Goal: Task Accomplishment & Management: Use online tool/utility

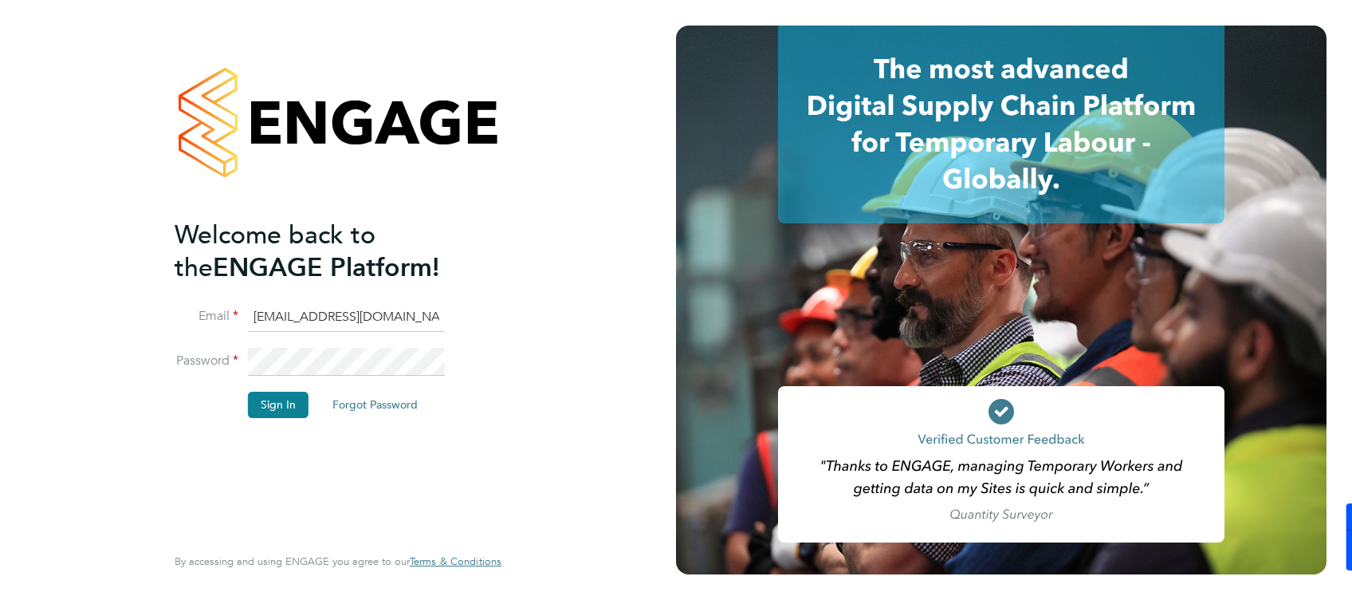
click at [252, 313] on input "[EMAIL_ADDRESS][DOMAIN_NAME]" at bounding box center [346, 317] width 197 height 29
click at [265, 313] on input "[EMAIL_ADDRESS][DOMAIN_NAME]" at bounding box center [346, 317] width 197 height 29
type input "[EMAIL_ADDRESS][DOMAIN_NAME]"
click at [265, 395] on button "Sign In" at bounding box center [278, 404] width 61 height 26
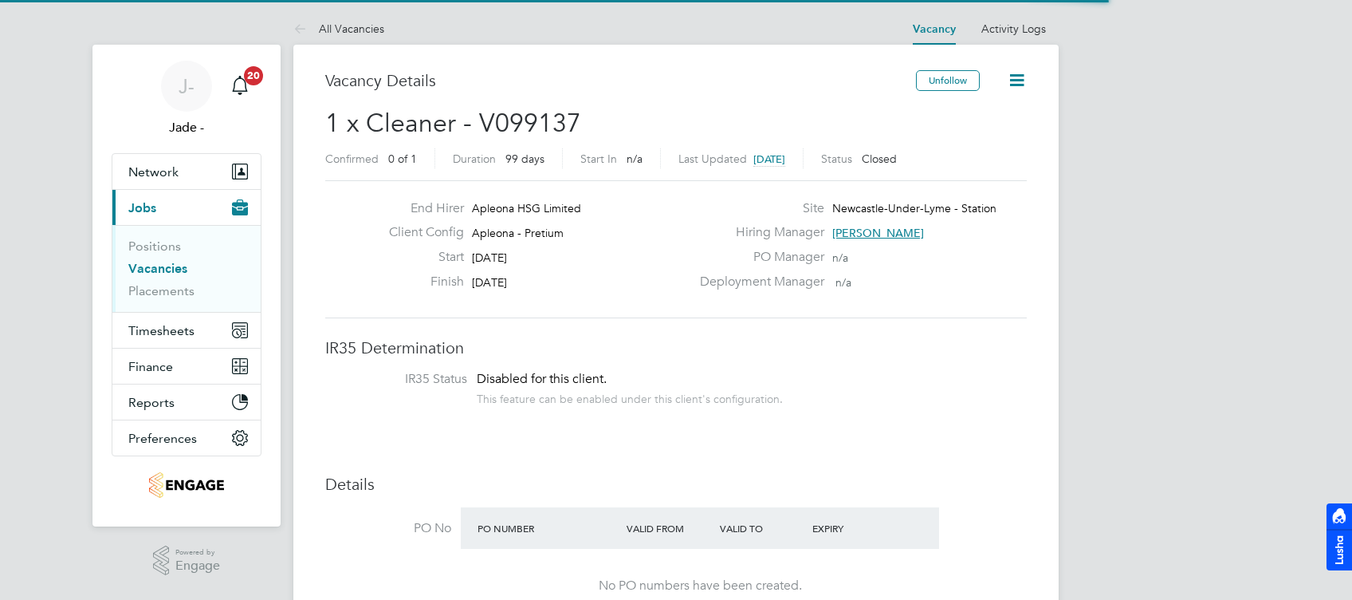
scroll to position [48, 111]
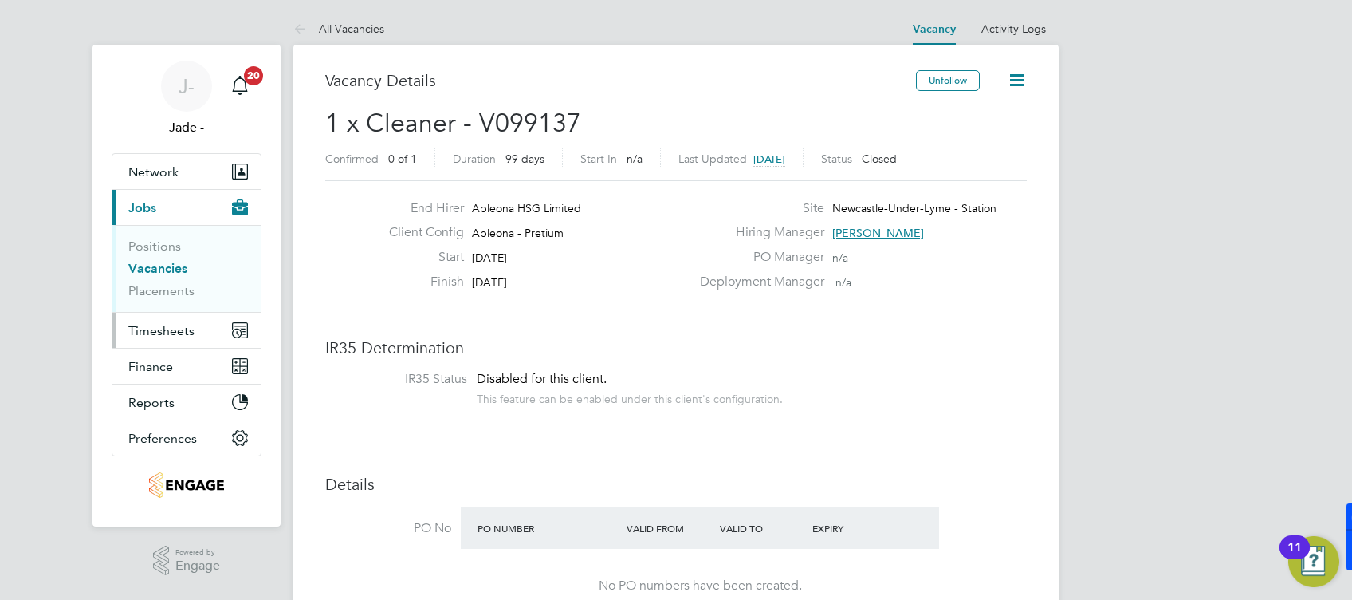
click at [147, 328] on span "Timesheets" at bounding box center [161, 330] width 66 height 15
click at [154, 325] on span "Timesheets" at bounding box center [161, 330] width 66 height 15
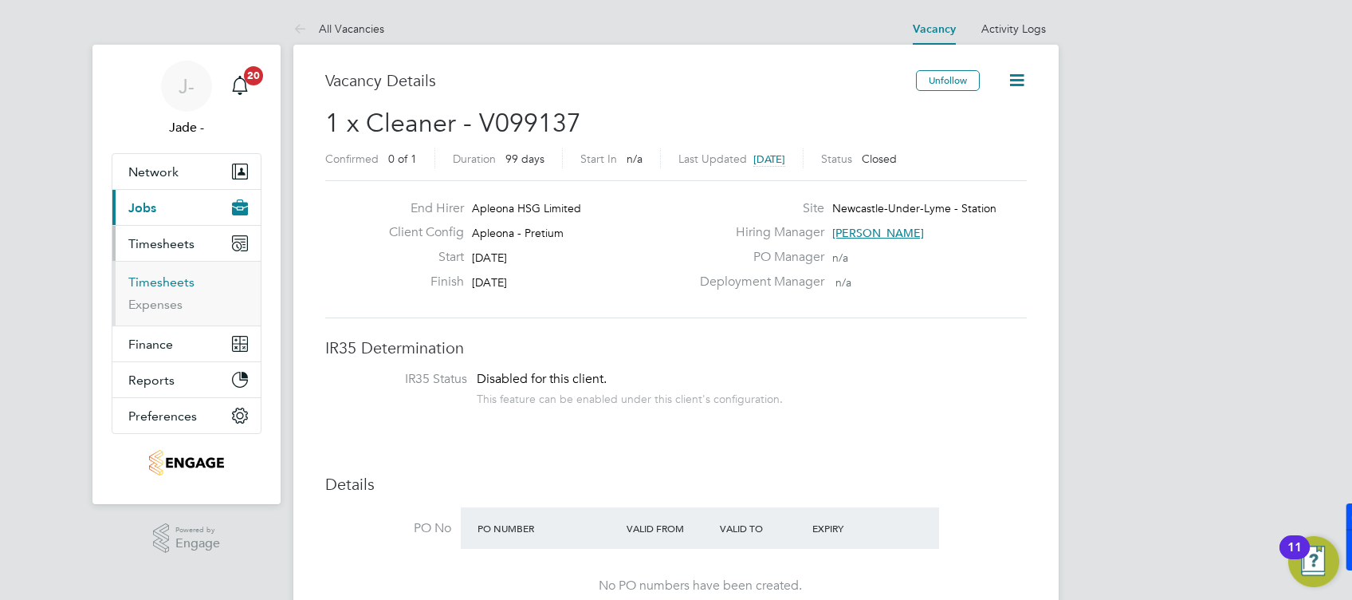
click at [164, 277] on link "Timesheets" at bounding box center [161, 281] width 66 height 15
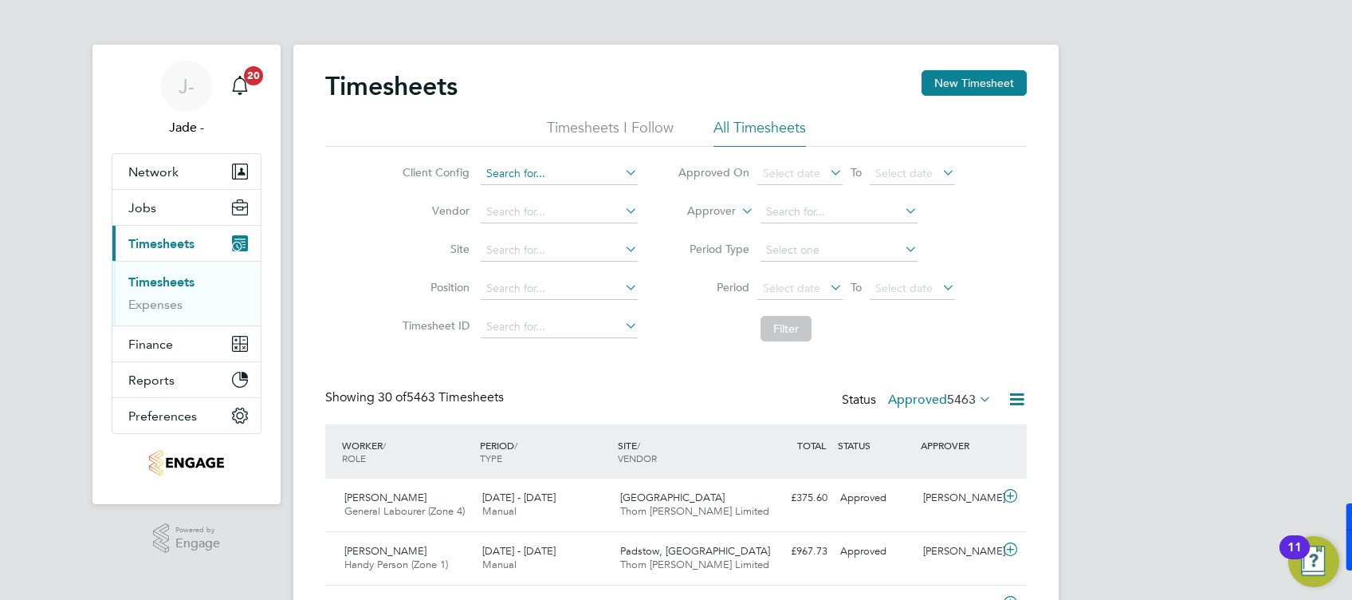
click at [556, 171] on input at bounding box center [559, 174] width 157 height 22
click at [541, 191] on li "Apleona - Pretium" at bounding box center [559, 195] width 158 height 22
type input "Apleona - Pretium"
click at [785, 285] on span "Select date" at bounding box center [791, 288] width 57 height 14
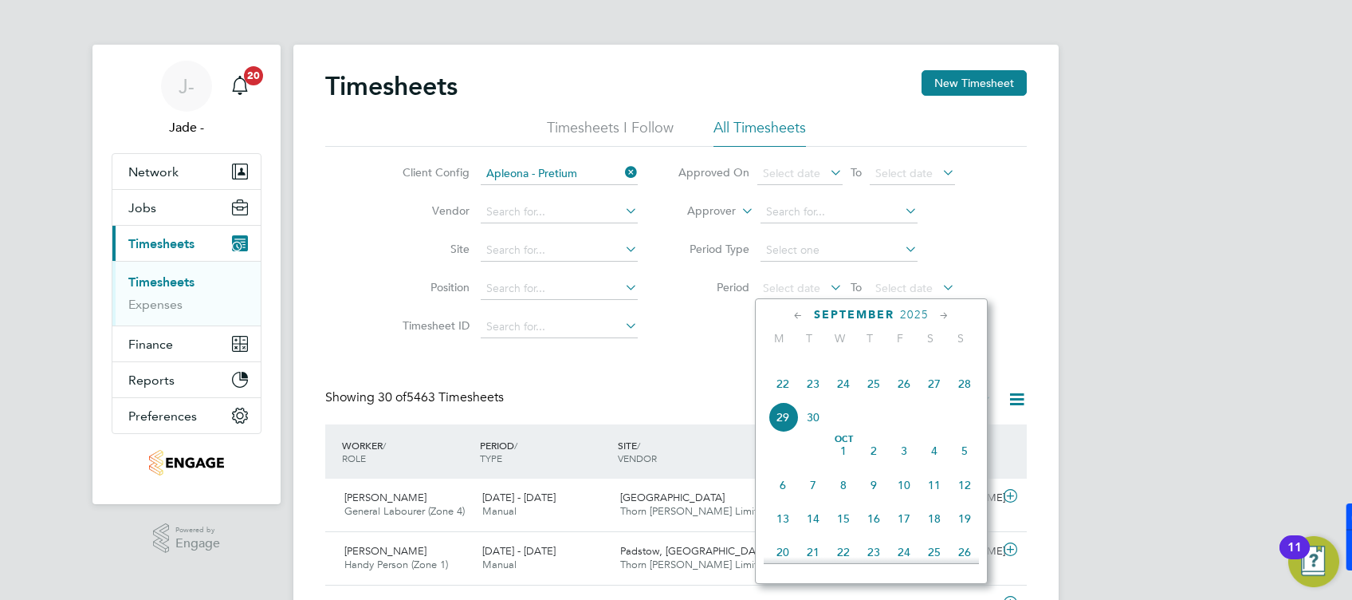
click at [934, 365] on span "20" at bounding box center [934, 350] width 30 height 30
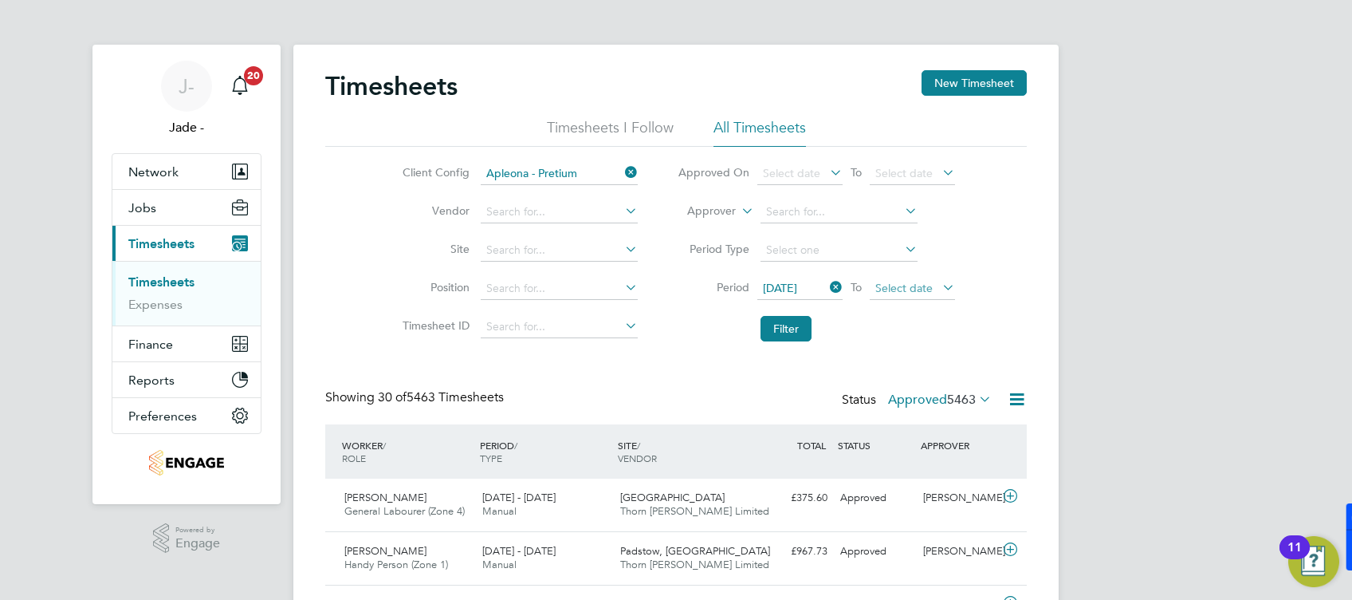
click at [931, 286] on span "Select date" at bounding box center [912, 289] width 85 height 22
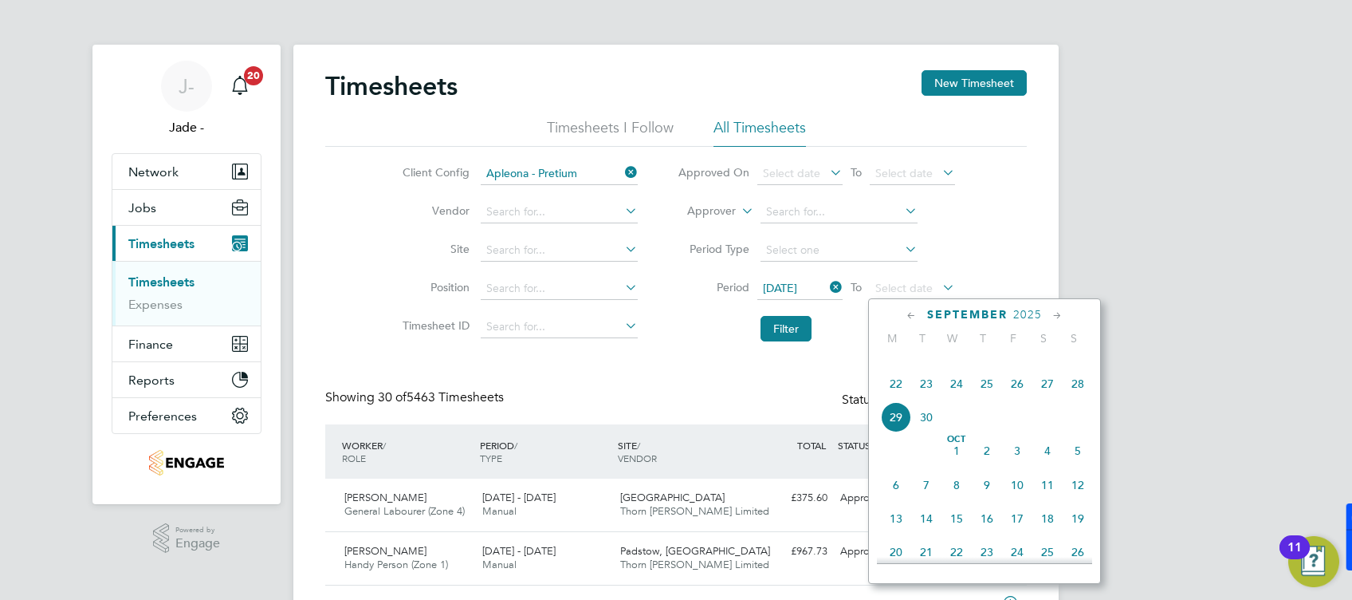
click at [1013, 399] on span "26" at bounding box center [1017, 383] width 30 height 30
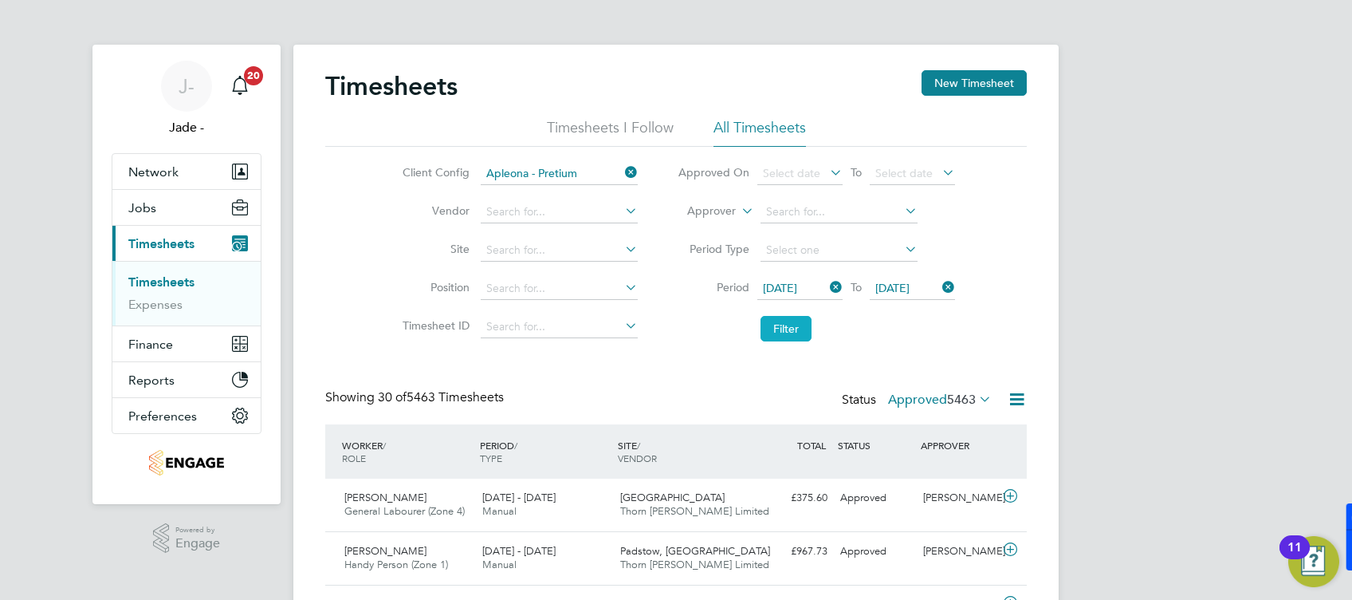
click at [773, 327] on button "Filter" at bounding box center [786, 329] width 51 height 26
click at [944, 403] on label "Approved 4" at bounding box center [951, 399] width 82 height 16
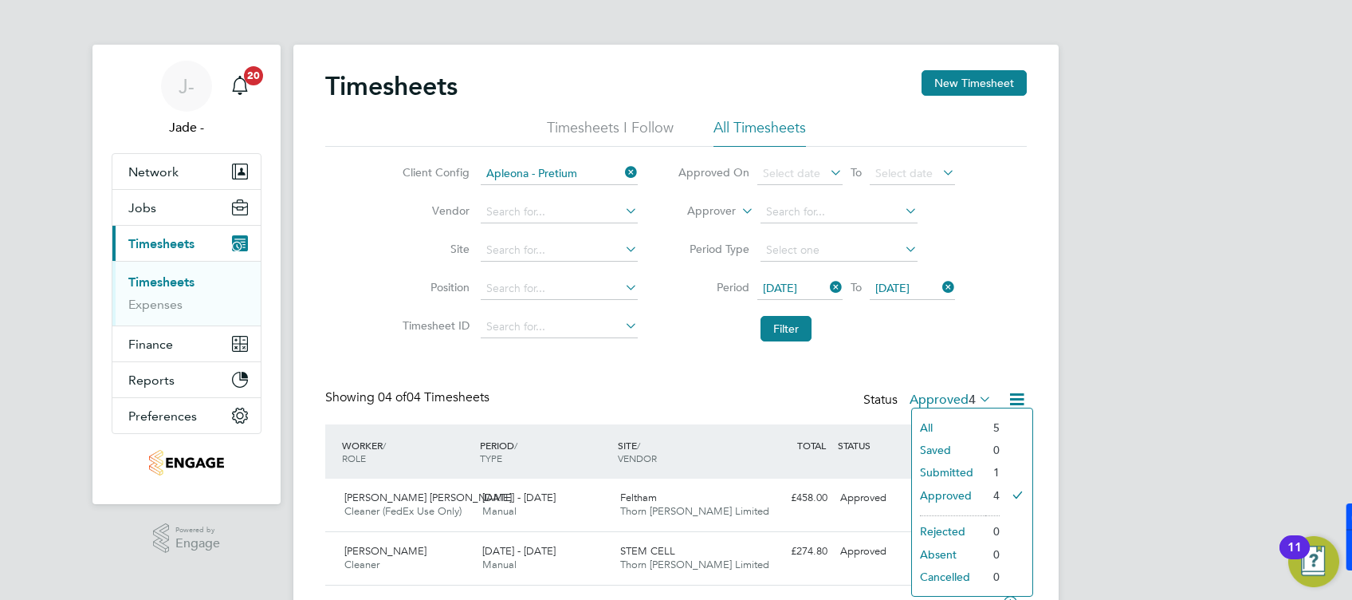
click at [971, 470] on li "Submitted" at bounding box center [948, 472] width 73 height 22
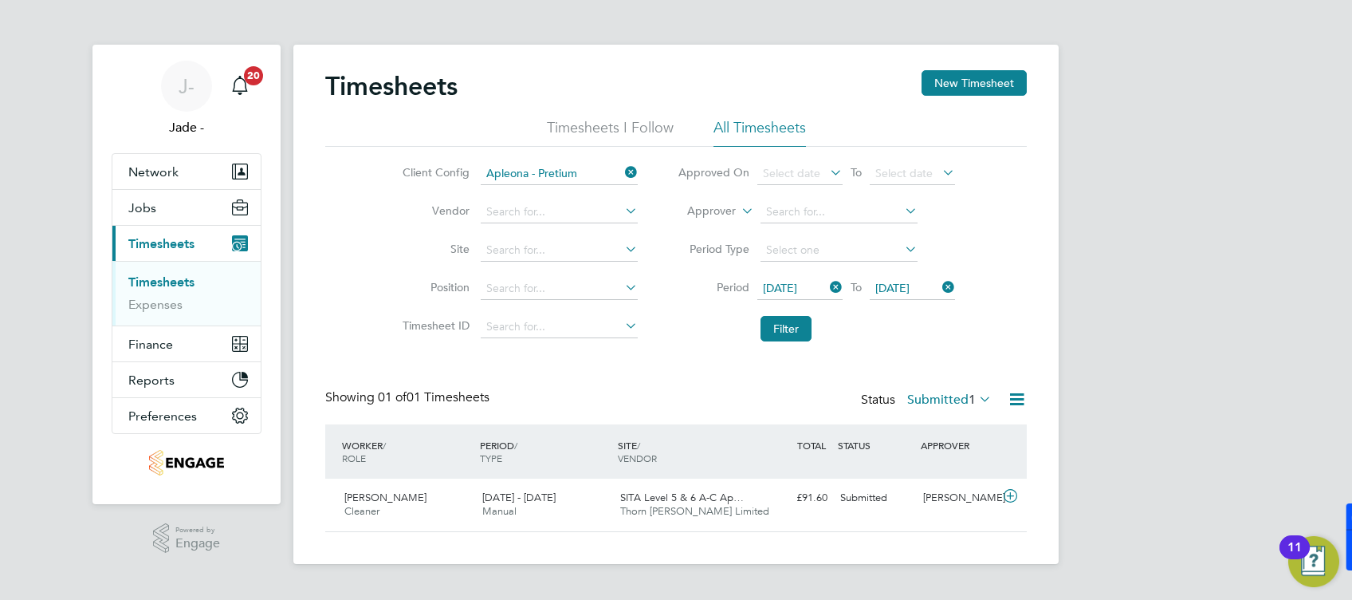
click at [973, 400] on span "1" at bounding box center [972, 399] width 7 height 16
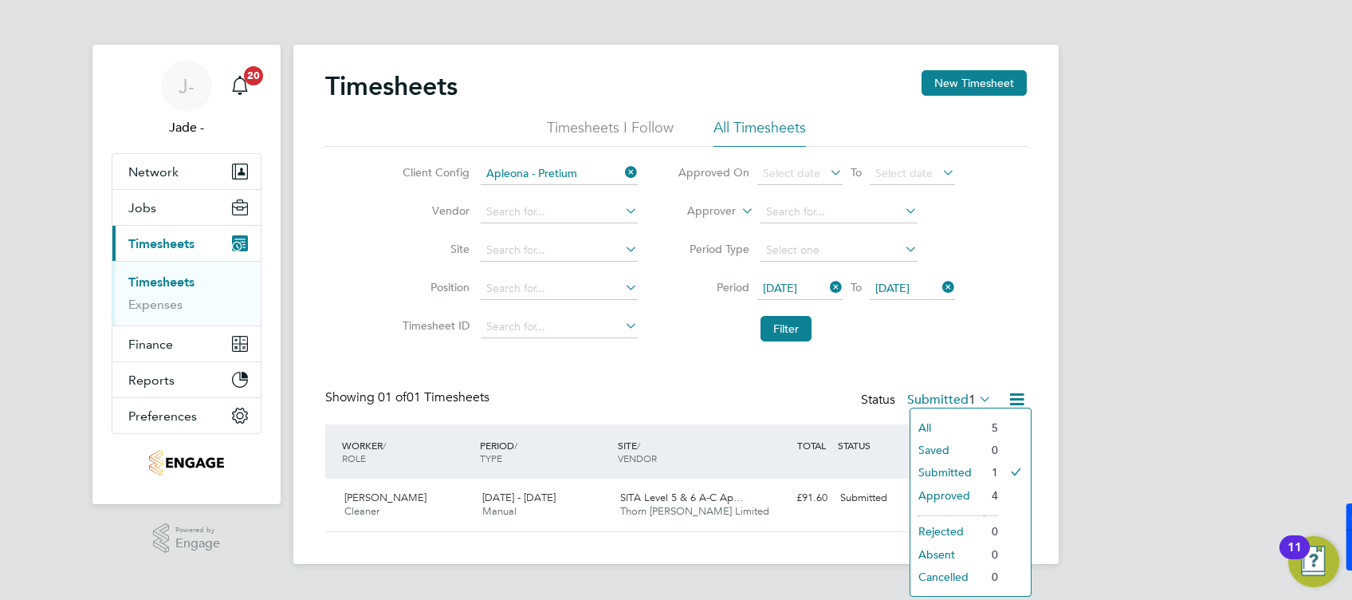
click at [964, 495] on li "Approved" at bounding box center [946, 495] width 73 height 22
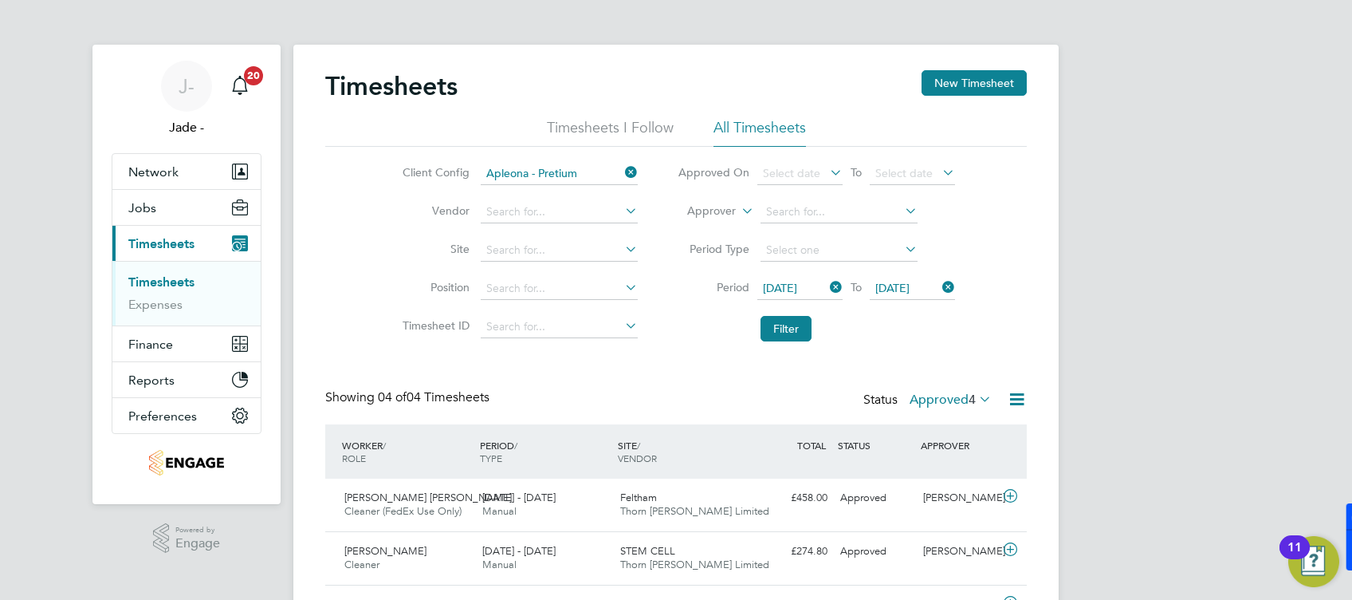
click at [1018, 400] on icon at bounding box center [1017, 399] width 20 height 20
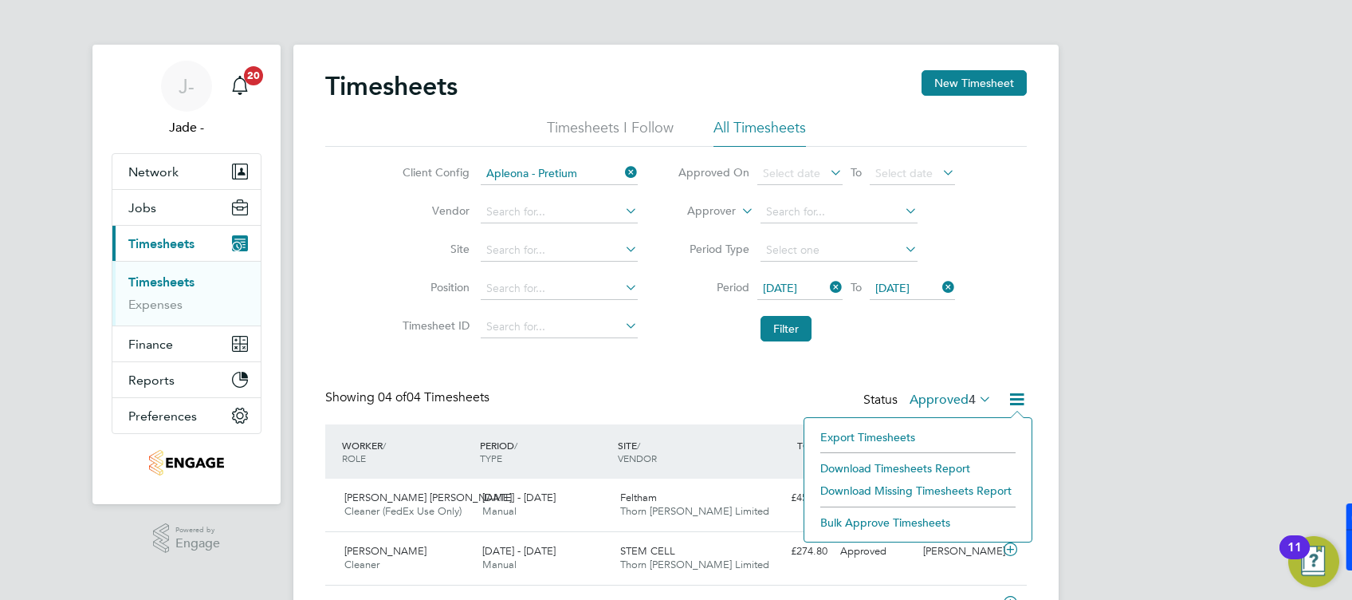
click at [929, 466] on li "Download Timesheets Report" at bounding box center [917, 468] width 211 height 22
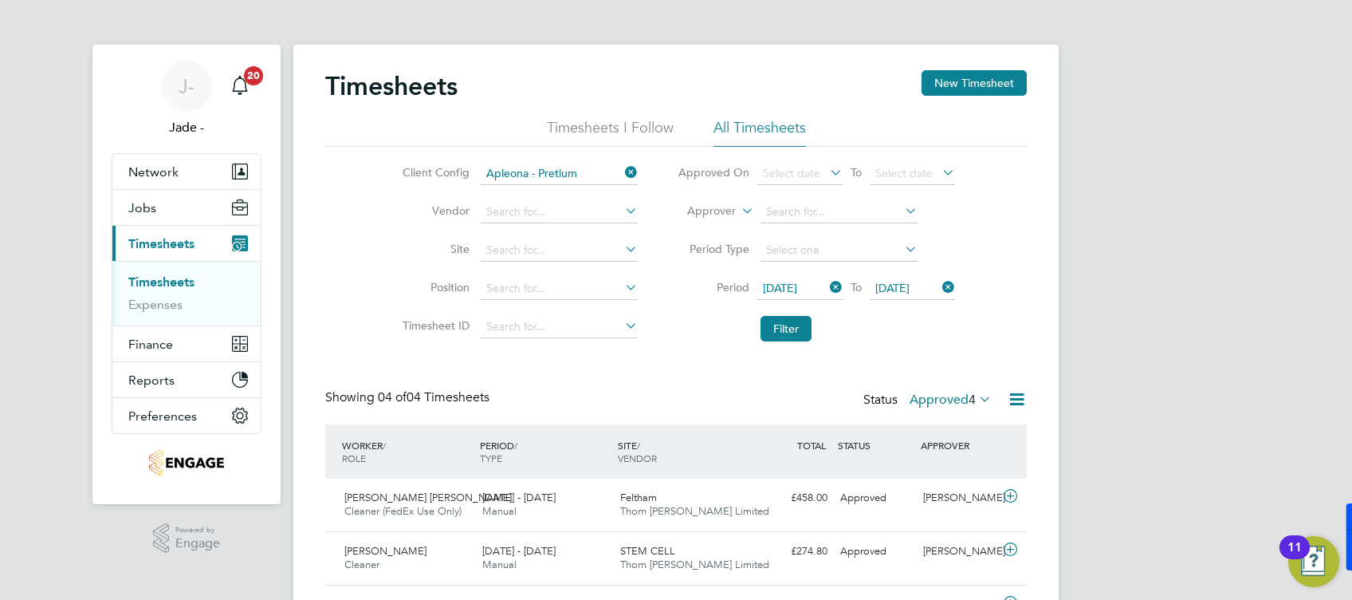
click at [622, 166] on icon at bounding box center [622, 172] width 0 height 22
click at [545, 178] on input at bounding box center [559, 174] width 157 height 22
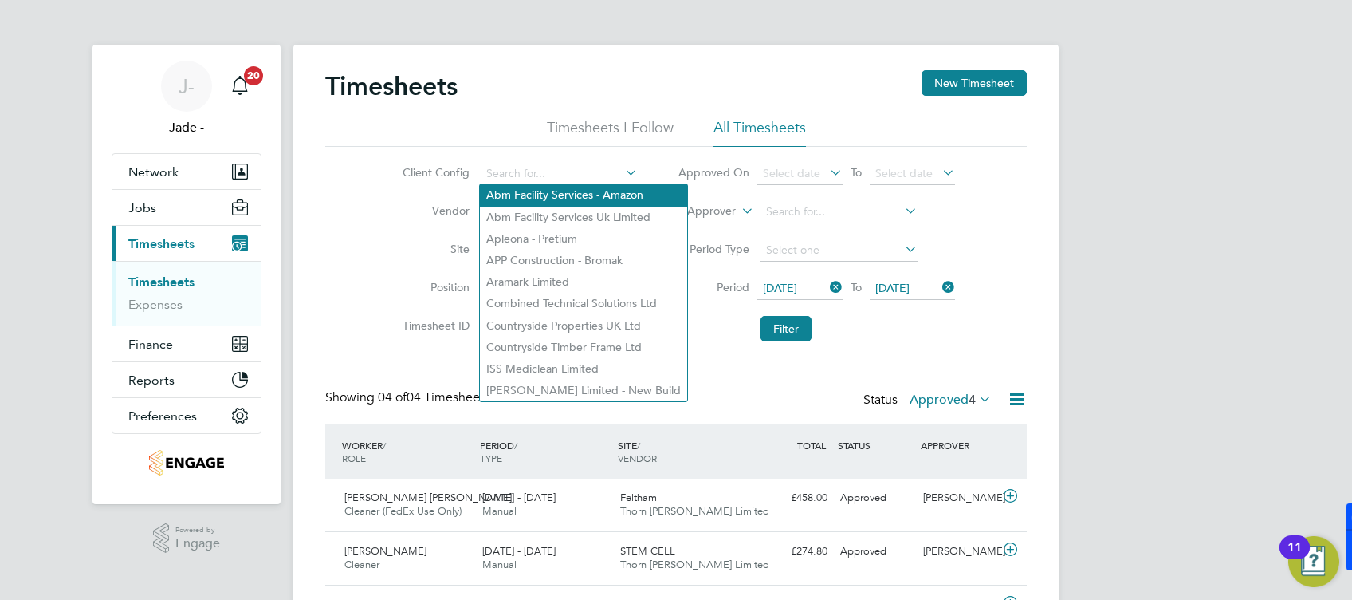
click at [569, 195] on li "Abm Facility Services - Amazon" at bounding box center [583, 195] width 207 height 22
type input "Abm Facility Services - Amazon"
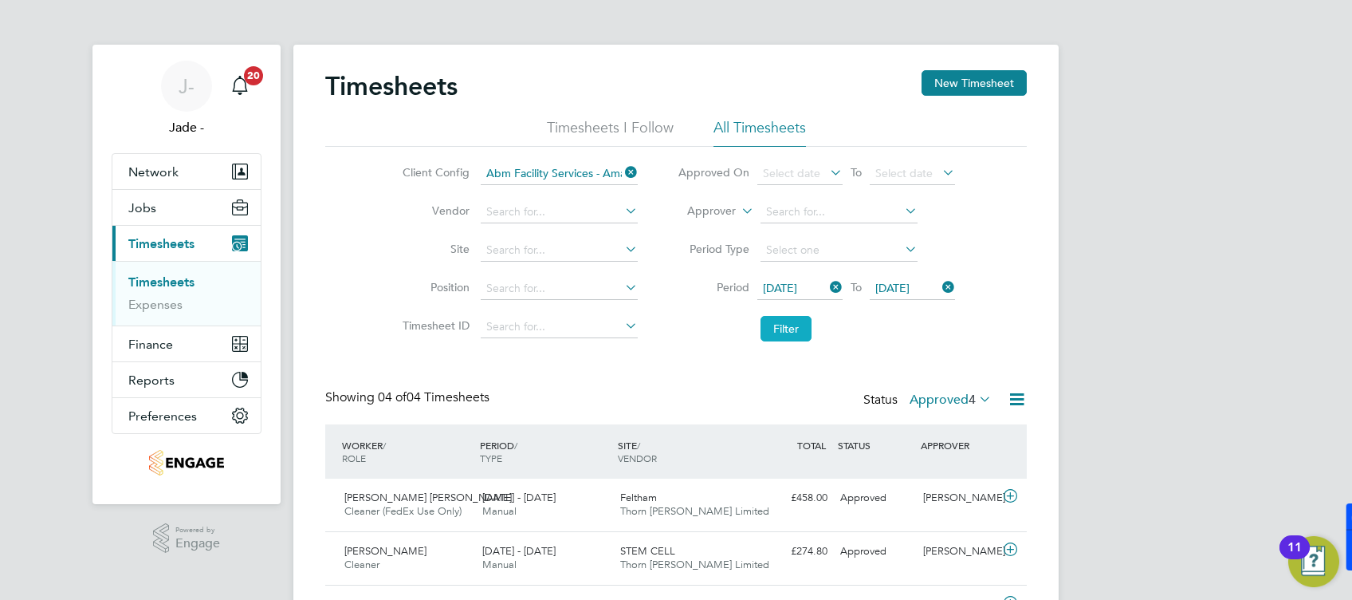
click at [781, 316] on button "Filter" at bounding box center [786, 329] width 51 height 26
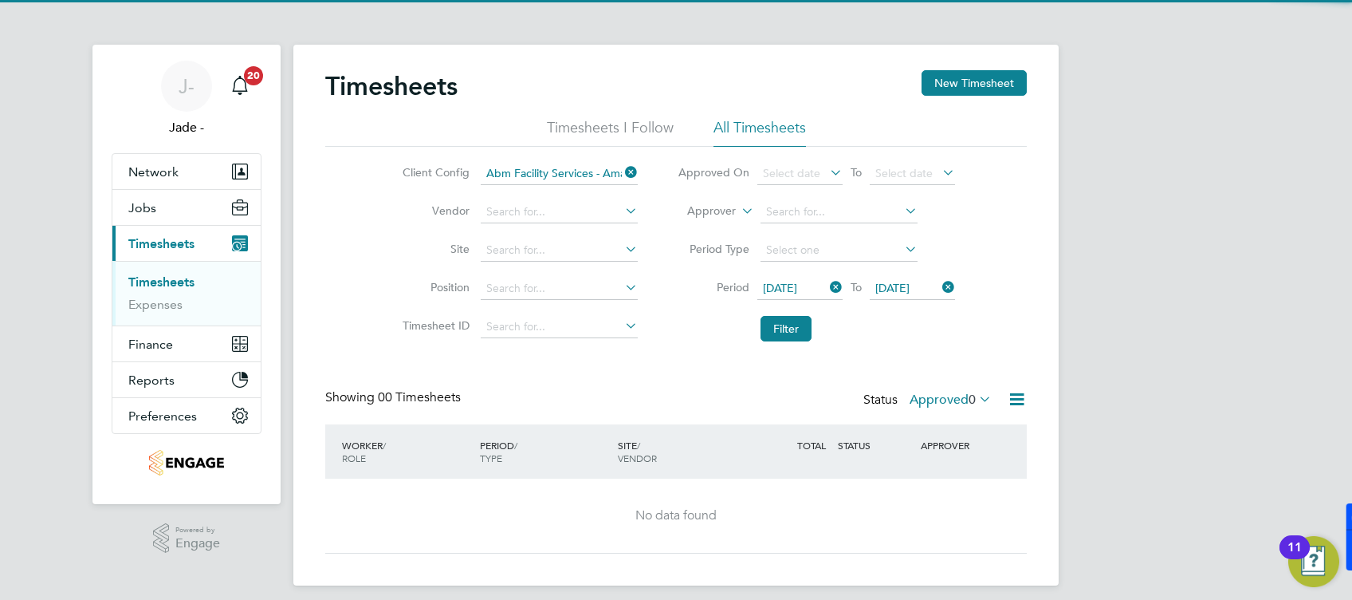
click at [963, 391] on label "Approved 0" at bounding box center [951, 399] width 82 height 16
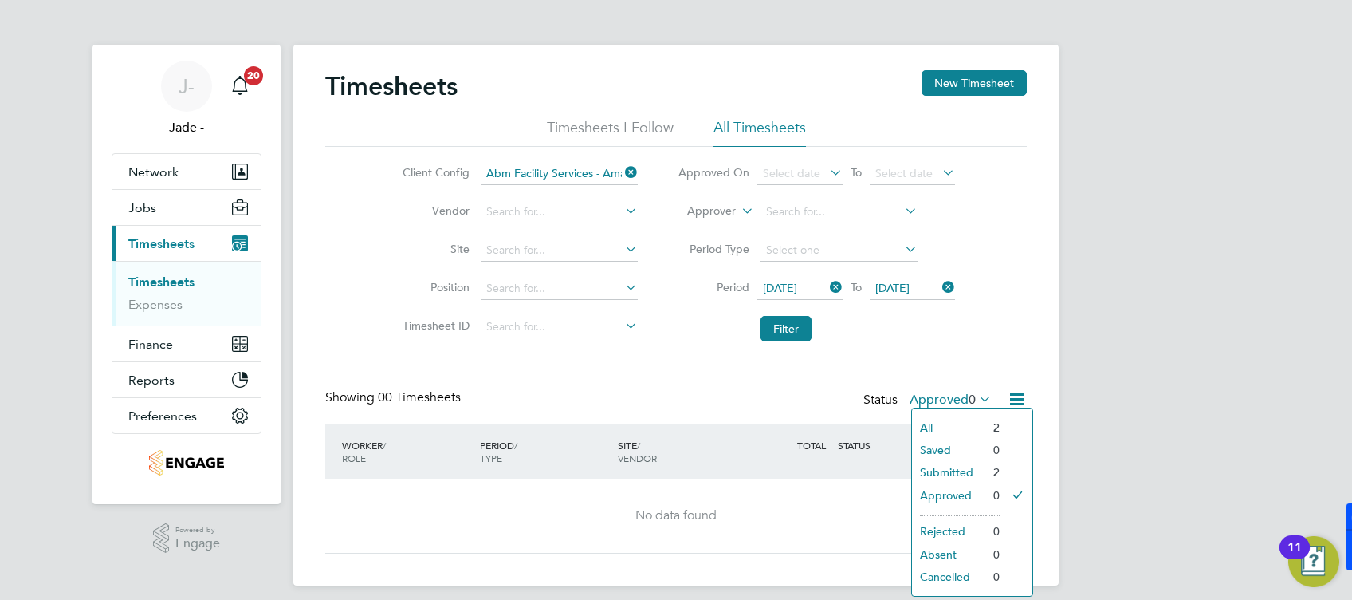
click at [961, 469] on li "Submitted" at bounding box center [948, 472] width 73 height 22
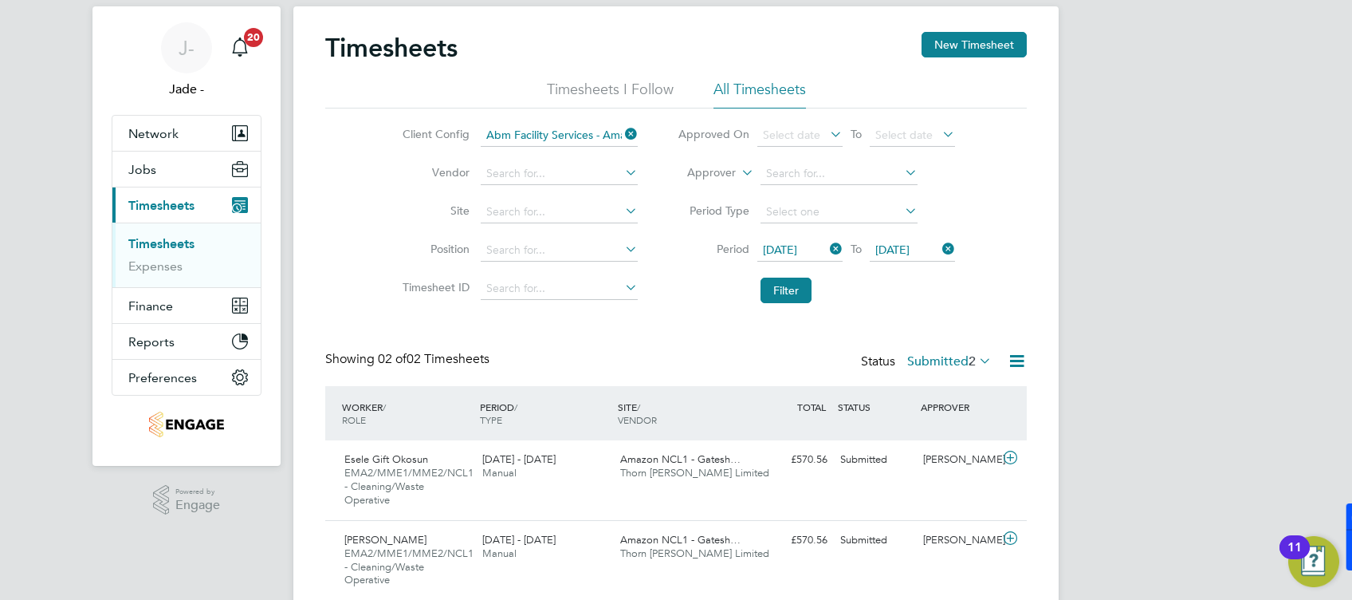
scroll to position [38, 0]
click at [622, 131] on icon at bounding box center [622, 134] width 0 height 22
click at [619, 134] on input at bounding box center [559, 135] width 157 height 22
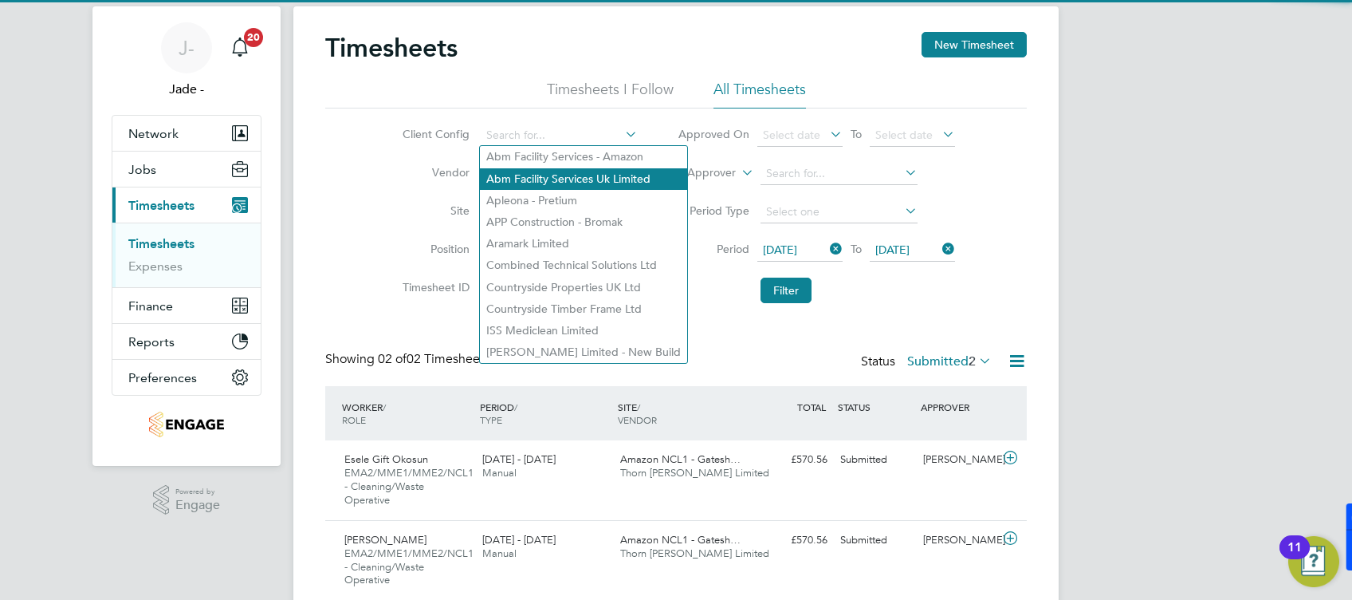
click at [580, 171] on li "Abm Facility Services Uk Limited" at bounding box center [583, 179] width 207 height 22
type input "Abm Facility Services Uk Limited"
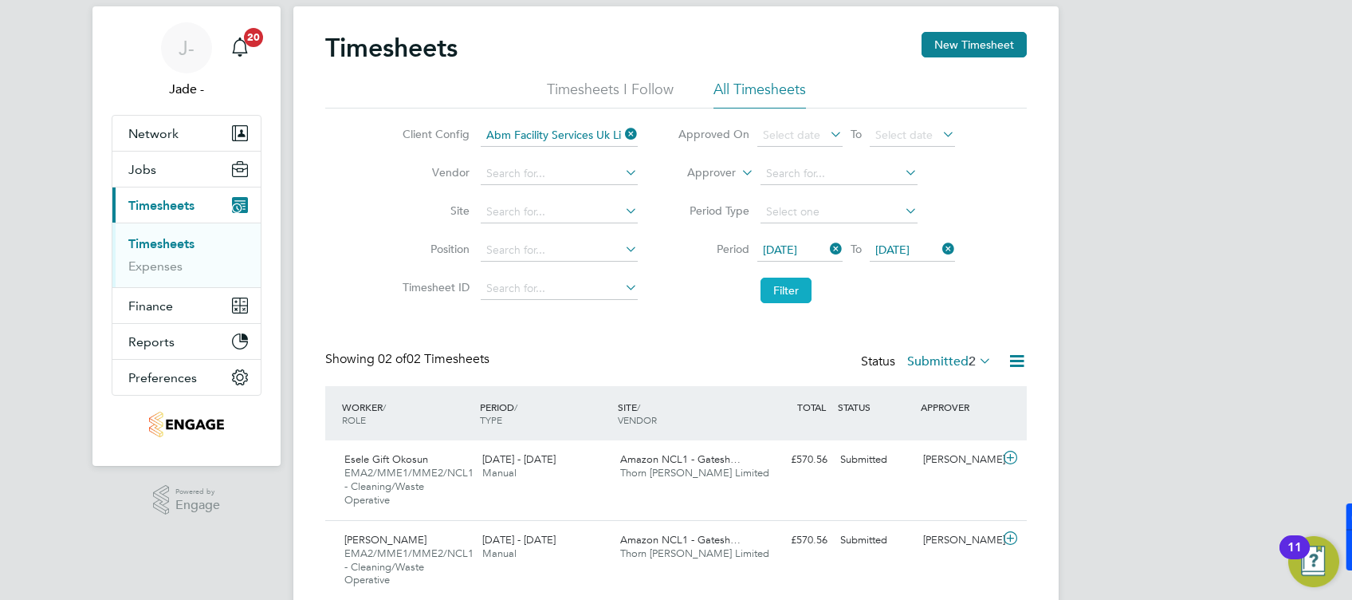
click at [777, 280] on button "Filter" at bounding box center [786, 290] width 51 height 26
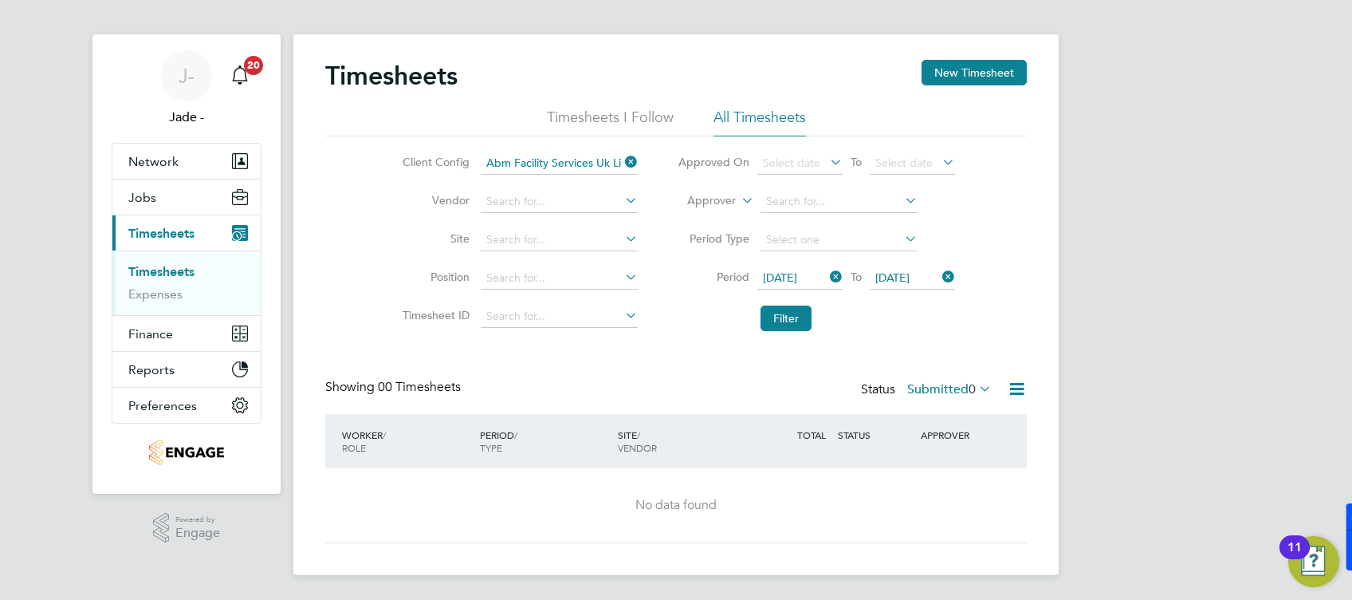
click at [969, 385] on span "0" at bounding box center [972, 389] width 7 height 16
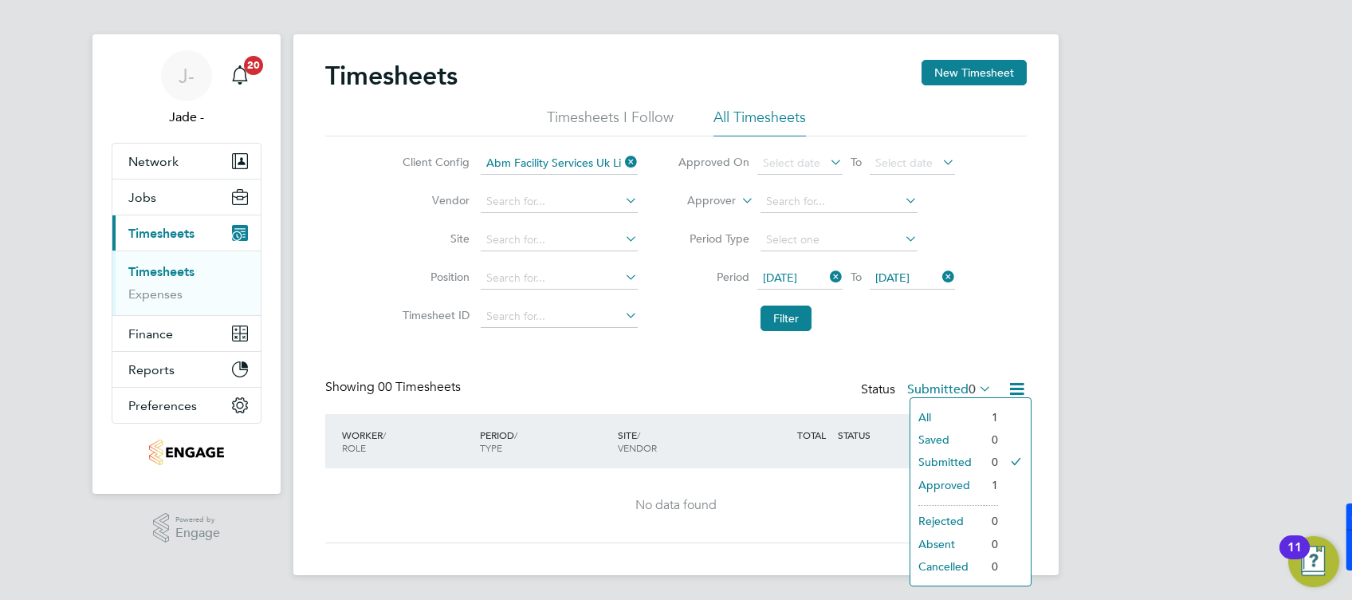
click at [963, 482] on li "Approved" at bounding box center [946, 485] width 73 height 22
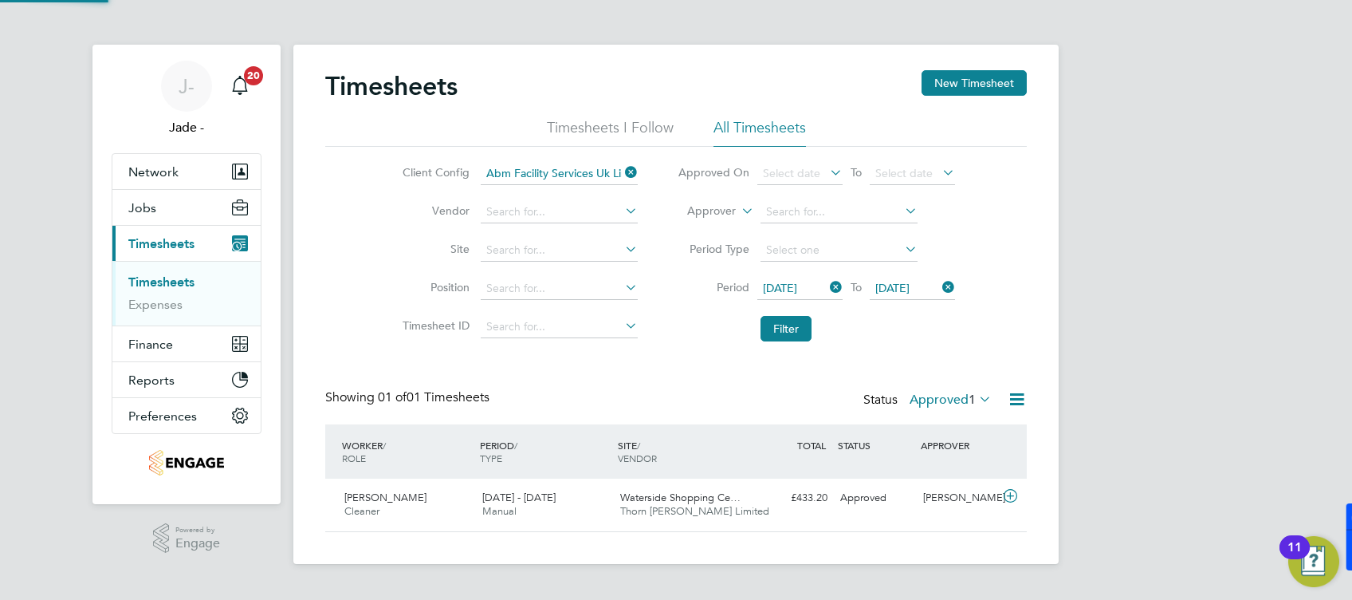
scroll to position [40, 138]
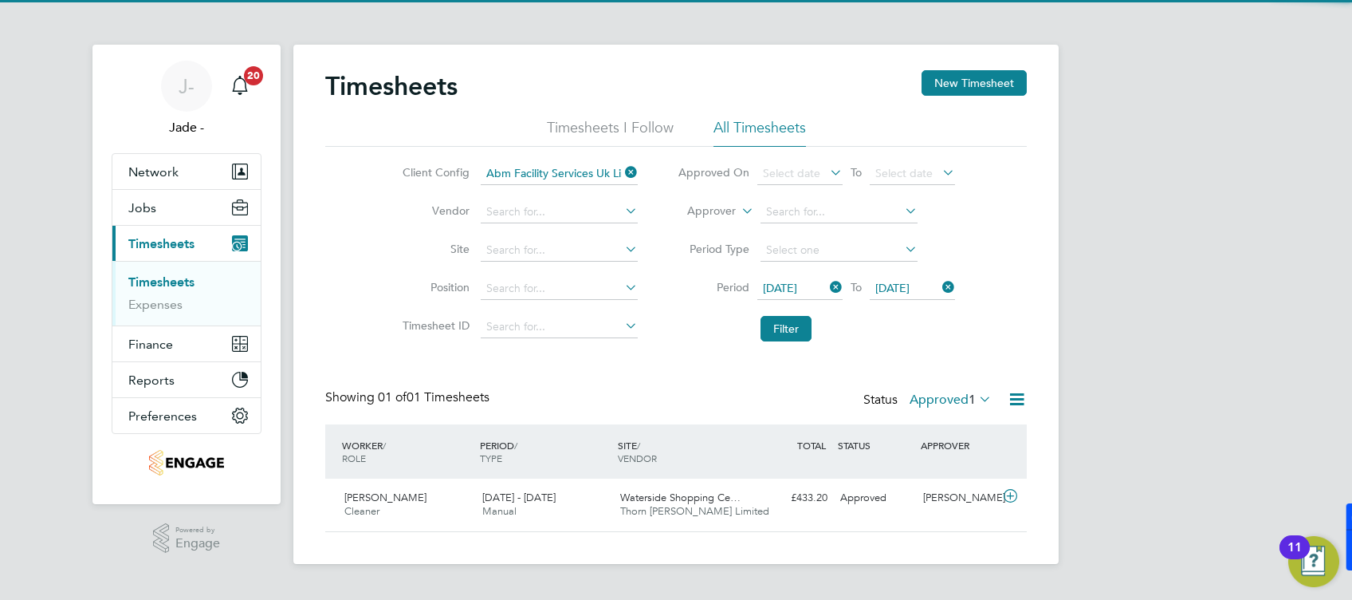
click at [1013, 399] on icon at bounding box center [1017, 399] width 20 height 20
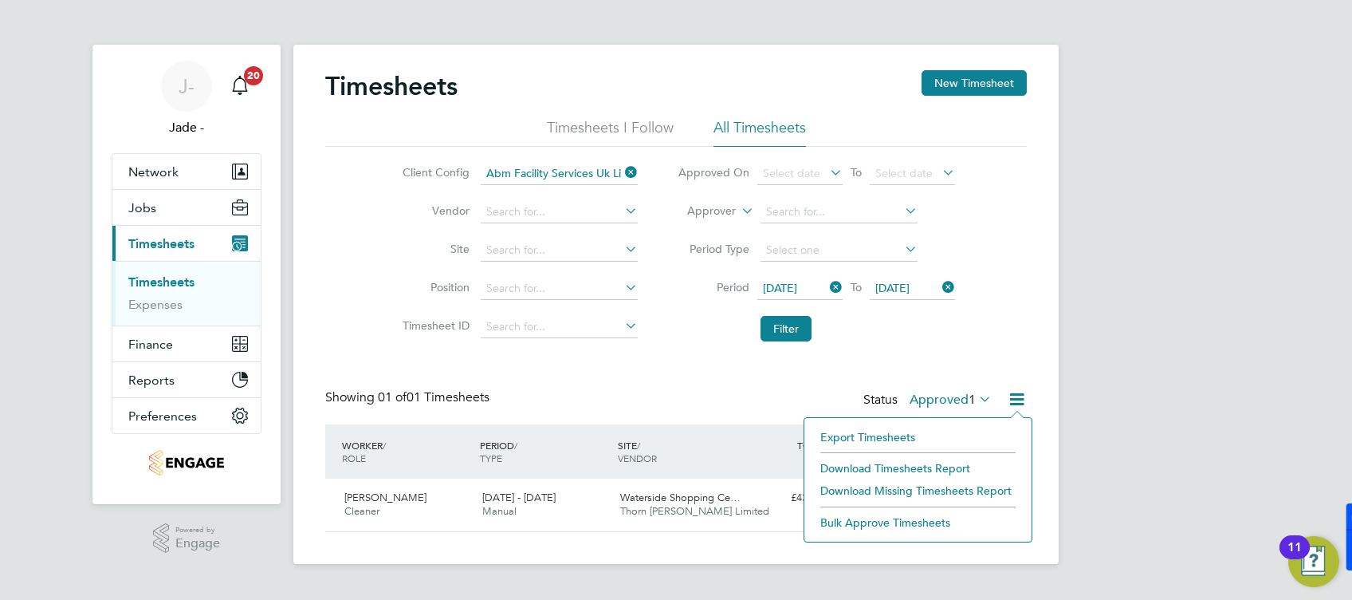
click at [914, 461] on li "Download Timesheets Report" at bounding box center [917, 468] width 211 height 22
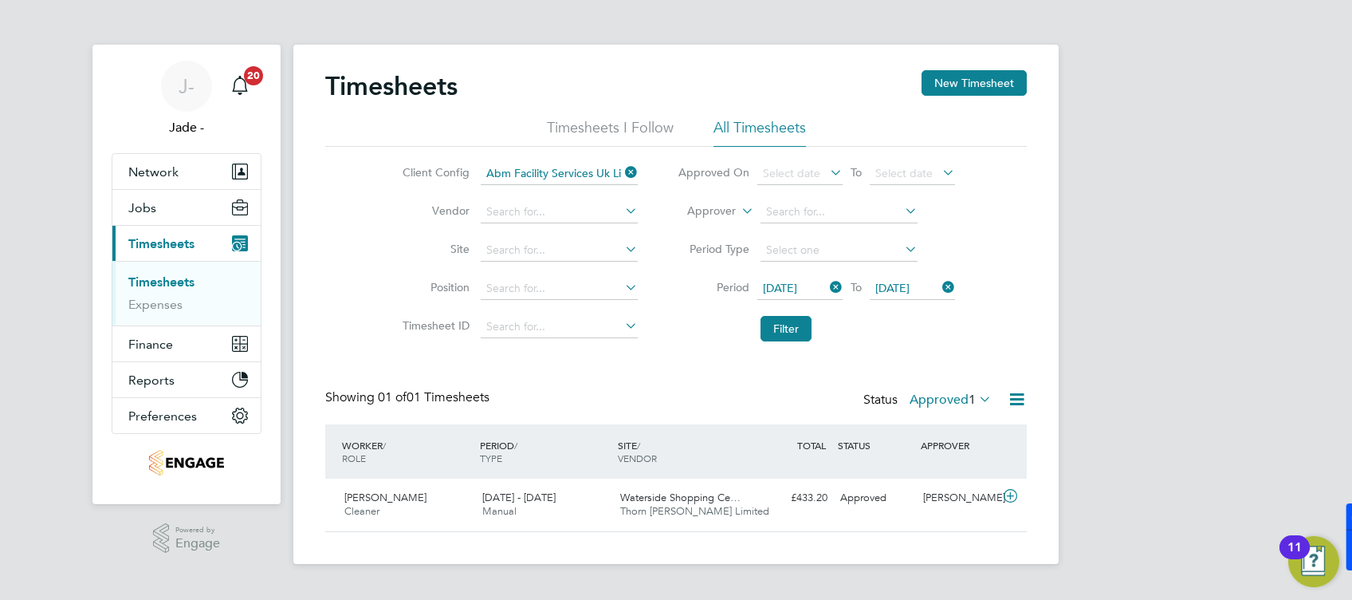
click at [622, 172] on icon at bounding box center [622, 172] width 0 height 22
